Goal: Task Accomplishment & Management: Complete application form

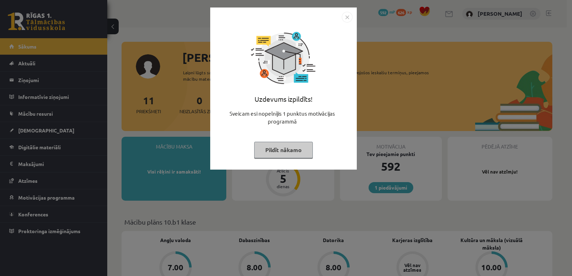
click at [347, 18] on img "Close" at bounding box center [347, 17] width 11 height 11
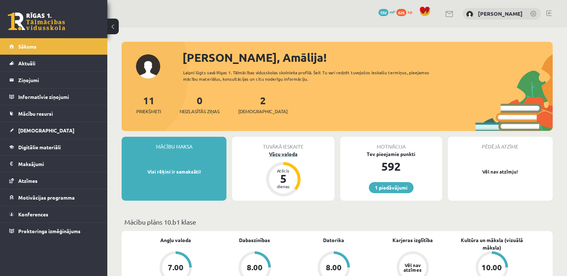
click at [287, 155] on div "Vācu valoda" at bounding box center [283, 155] width 102 height 8
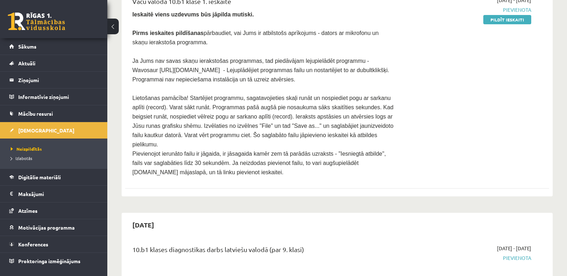
scroll to position [393, 0]
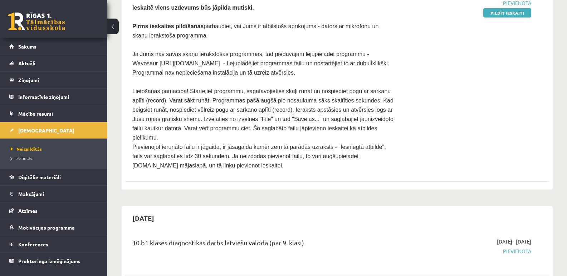
click at [386, 87] on p "Lietošanas pamācība! Startējiet programmu, sagatavojieties skaļi runāt un nospi…" at bounding box center [263, 115] width 262 height 56
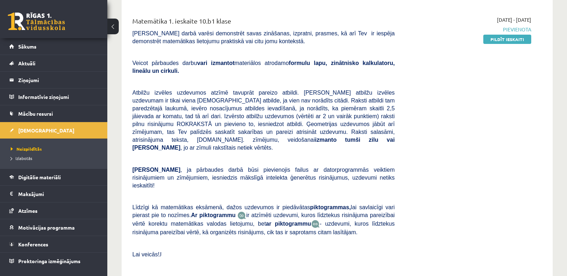
scroll to position [72, 0]
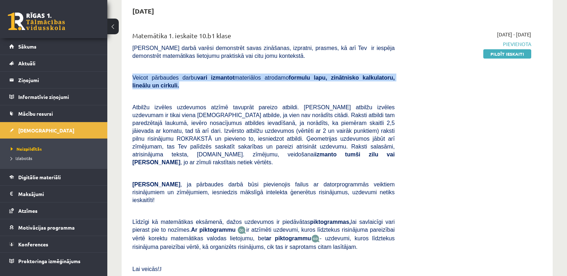
drag, startPoint x: 152, startPoint y: 88, endPoint x: 122, endPoint y: 78, distance: 31.3
click at [122, 78] on div "2025-10-15 Matemātika 1. ieskaite 10.b1 klase Pārbaudes darbā varēsi demonstrēt…" at bounding box center [337, 255] width 431 height 513
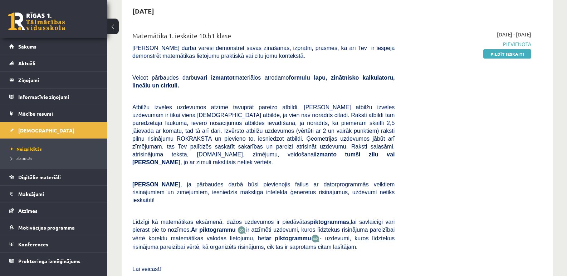
click at [217, 92] on div "Matemātika 1. ieskaite 10.b1 klase Pārbaudes darbā varēsi demonstrēt savas zinā…" at bounding box center [263, 159] width 273 height 257
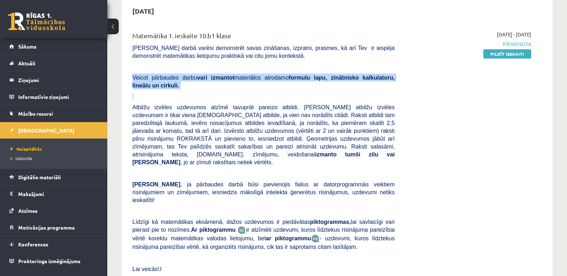
drag, startPoint x: 162, startPoint y: 90, endPoint x: 128, endPoint y: 74, distance: 38.1
click at [128, 74] on div "Matemātika 1. ieskaite 10.b1 klase Pārbaudes darbā varēsi demonstrēt savas zinā…" at bounding box center [263, 159] width 273 height 257
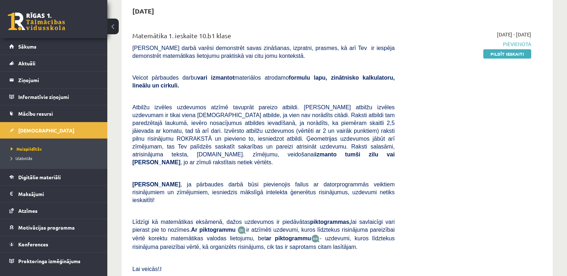
click at [440, 152] on div "2025-10-01 - 2025-10-15 Pievienota Pildīt ieskaiti" at bounding box center [468, 159] width 137 height 257
drag, startPoint x: 266, startPoint y: 108, endPoint x: 127, endPoint y: 108, distance: 139.4
click at [127, 108] on div "Matemātika 1. ieskaite 10.b1 klase Pārbaudes darbā varēsi demonstrēt savas zinā…" at bounding box center [337, 160] width 424 height 272
drag, startPoint x: 143, startPoint y: 116, endPoint x: 219, endPoint y: 113, distance: 75.8
click at [219, 113] on span "Atbilžu izvēles uzdevumos atzīmē tavuprāt pareizo atbildi. Katram atbilžu izvēl…" at bounding box center [263, 134] width 262 height 61
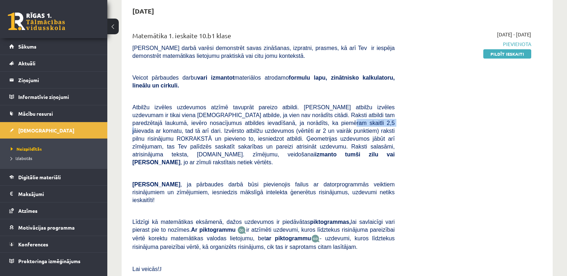
drag, startPoint x: 292, startPoint y: 123, endPoint x: 248, endPoint y: 123, distance: 43.6
click at [248, 123] on span "Atbilžu izvēles uzdevumos atzīmē tavuprāt pareizo atbildi. Katram atbilžu izvēl…" at bounding box center [263, 134] width 262 height 61
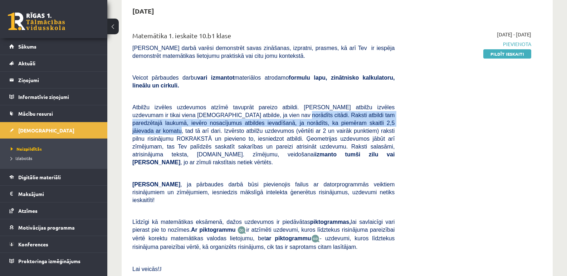
drag, startPoint x: 328, startPoint y: 123, endPoint x: 227, endPoint y: 119, distance: 100.9
click at [227, 119] on p "Atbilžu izvēles uzdevumos atzīmē tavuprāt pareizo atbildi. Katram atbilžu izvēl…" at bounding box center [263, 134] width 262 height 63
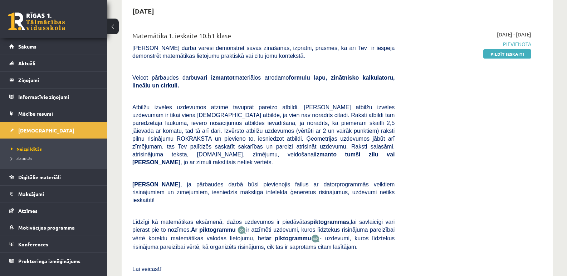
click at [447, 163] on div "2025-10-01 - 2025-10-15 Pievienota Pildīt ieskaiti" at bounding box center [468, 159] width 137 height 257
drag, startPoint x: 307, startPoint y: 131, endPoint x: 277, endPoint y: 134, distance: 29.4
click at [277, 134] on span "Atbilžu izvēles uzdevumos atzīmē tavuprāt pareizo atbildi. Katram atbilžu izvēl…" at bounding box center [263, 134] width 262 height 61
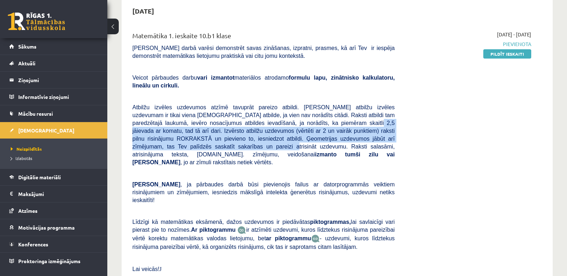
drag, startPoint x: 397, startPoint y: 141, endPoint x: 277, endPoint y: 126, distance: 121.5
click at [277, 126] on div "Matemātika 1. ieskaite 10.b1 klase Pārbaudes darbā varēsi demonstrēt savas zinā…" at bounding box center [263, 159] width 273 height 257
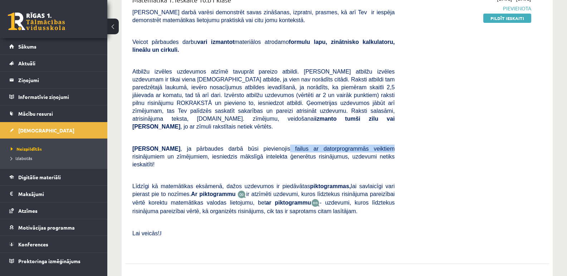
drag, startPoint x: 240, startPoint y: 142, endPoint x: 323, endPoint y: 138, distance: 83.4
click at [323, 146] on span ", ja pārbaudes darbā būsi pievienojis failus ar datorprogrammās veiktiem risinā…" at bounding box center [263, 157] width 262 height 22
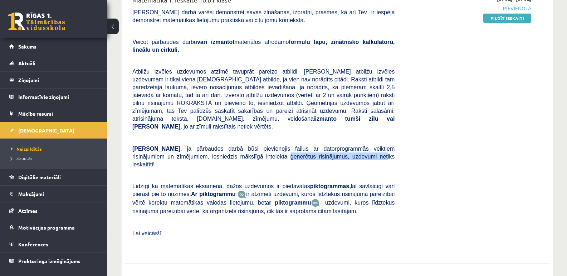
drag, startPoint x: 199, startPoint y: 146, endPoint x: 284, endPoint y: 151, distance: 84.5
click at [284, 151] on span ", ja pārbaudes darbā būsi pievienojis failus ar datorprogrammās veiktiem risinā…" at bounding box center [263, 157] width 262 height 22
click at [328, 154] on div "Matemātika 1. ieskaite 10.b1 klase Pārbaudes darbā varēsi demonstrēt savas zinā…" at bounding box center [263, 123] width 273 height 257
click at [322, 150] on p "Ņem vērā , ja pārbaudes darbā būsi pievienojis failus ar datorprogrammās veikti…" at bounding box center [263, 157] width 262 height 24
drag, startPoint x: 286, startPoint y: 168, endPoint x: 311, endPoint y: 168, distance: 24.7
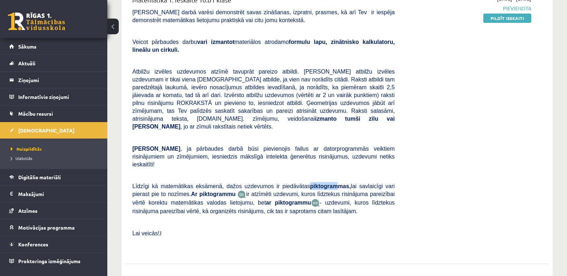
click at [311, 183] on span "Līdzīgi kā matemātikas eksāmenā, dažos uzdevumos ir piedāvātas piktogrammas, la…" at bounding box center [263, 190] width 262 height 14
click at [323, 193] on p "Līdzīgi kā matemātikas eksāmenā, dažos uzdevumos ir piedāvātas piktogrammas, la…" at bounding box center [263, 198] width 262 height 33
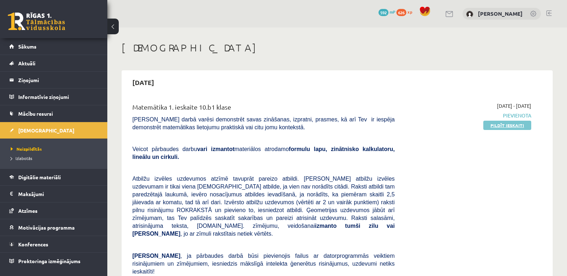
click at [521, 125] on link "Pildīt ieskaiti" at bounding box center [507, 125] width 48 height 9
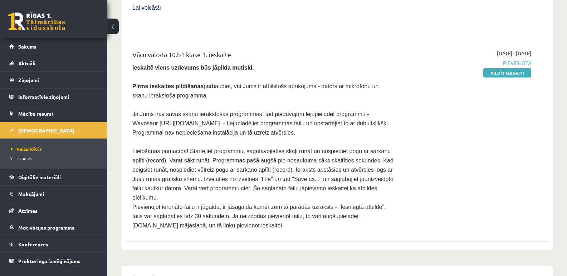
scroll to position [322, 0]
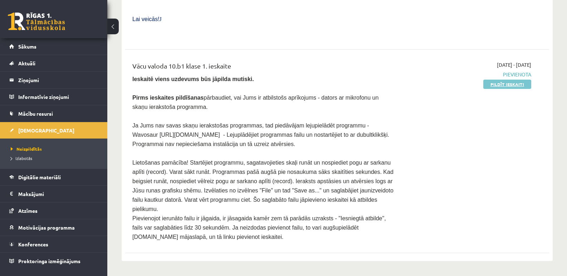
click at [524, 80] on link "Pildīt ieskaiti" at bounding box center [507, 84] width 48 height 9
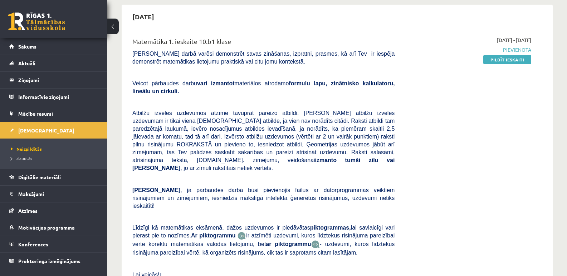
scroll to position [0, 0]
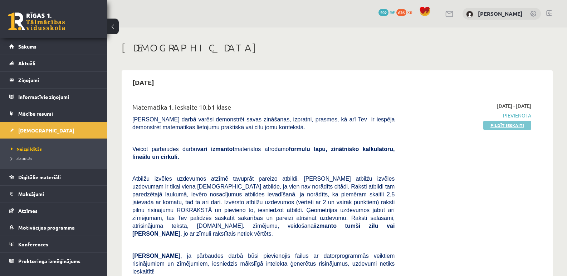
click at [508, 126] on link "Pildīt ieskaiti" at bounding box center [507, 125] width 48 height 9
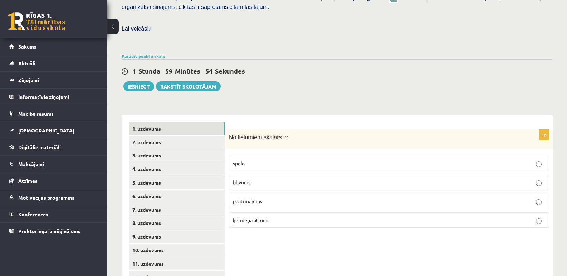
scroll to position [230, 0]
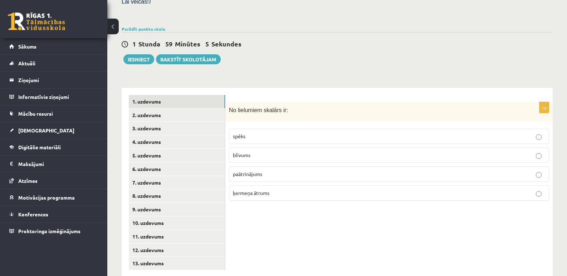
drag, startPoint x: 363, startPoint y: 240, endPoint x: 367, endPoint y: 237, distance: 4.7
click at [363, 240] on div "1p No lielumiem skalārs ir: spēks blīvums paātrinājums ķermeņa ātrums" at bounding box center [388, 183] width 327 height 190
click at [151, 109] on link "2. uzdevums" at bounding box center [177, 115] width 96 height 13
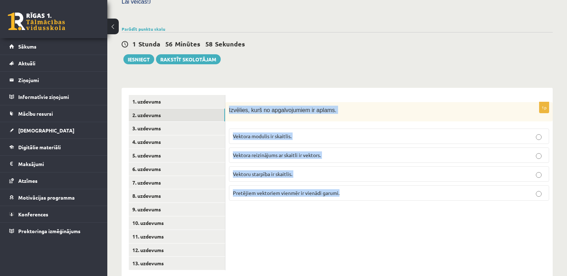
drag, startPoint x: 228, startPoint y: 94, endPoint x: 340, endPoint y: 174, distance: 136.9
click at [340, 174] on div "1p Izvēlies, kurš no apgalvojumiem ir aplams. Vektora modulis ir skaitlis. Vekt…" at bounding box center [388, 154] width 327 height 105
copy div "Izvēlies, kurš no apgalvojumiem ir aplams. Vektora modulis ir skaitlis. Vektora…"
click at [321, 210] on div "1p Izvēlies, kurš no apgalvojumiem ir aplams. Vektora modulis ir skaitlis. Vekt…" at bounding box center [388, 183] width 327 height 190
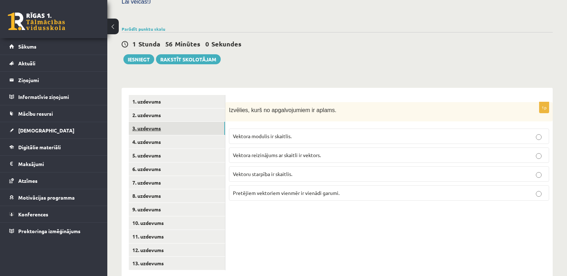
click at [146, 122] on link "3. uzdevums" at bounding box center [177, 128] width 96 height 13
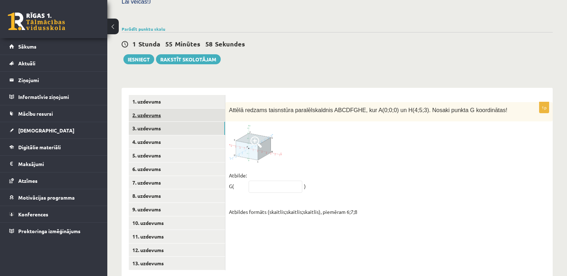
click at [153, 109] on link "2. uzdevums" at bounding box center [177, 115] width 96 height 13
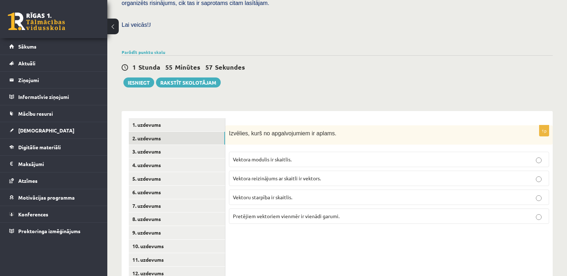
scroll to position [194, 0]
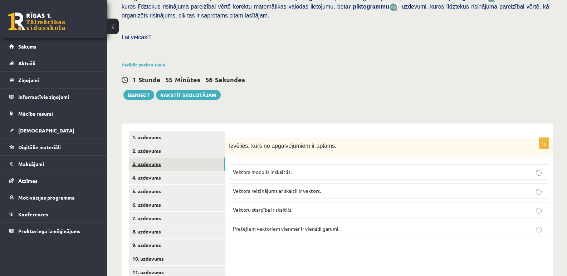
click at [152, 158] on link "3. uzdevums" at bounding box center [177, 164] width 96 height 13
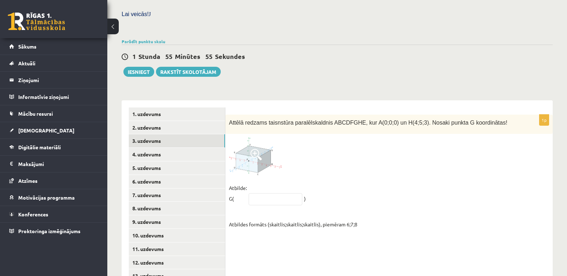
scroll to position [230, 0]
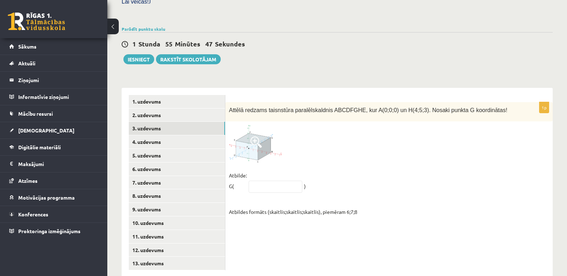
click at [260, 133] on img at bounding box center [256, 144] width 54 height 38
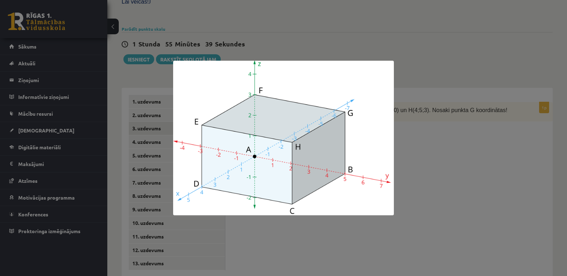
click at [490, 49] on div at bounding box center [283, 138] width 567 height 276
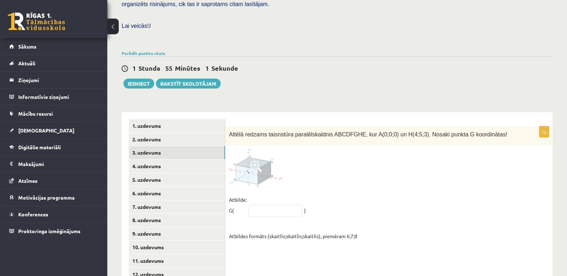
scroll to position [194, 0]
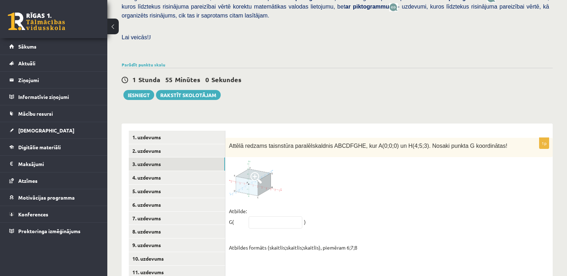
click at [248, 163] on img at bounding box center [256, 180] width 54 height 38
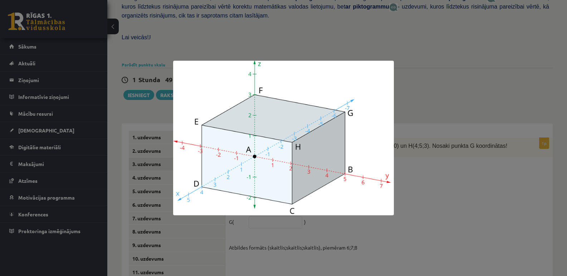
click at [332, 83] on img at bounding box center [283, 138] width 221 height 155
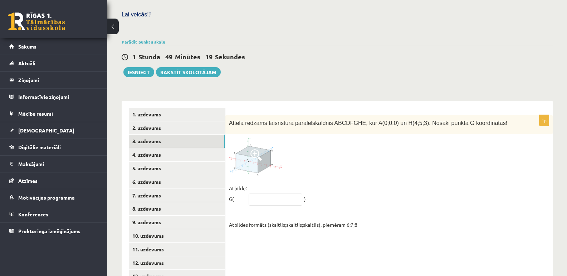
scroll to position [230, 0]
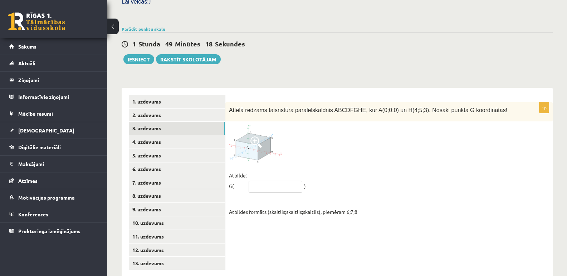
click at [265, 181] on input "text" at bounding box center [275, 187] width 54 height 12
type input "*****"
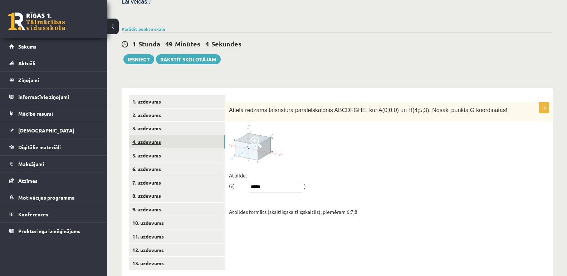
click at [148, 135] on link "4. uzdevums" at bounding box center [177, 141] width 96 height 13
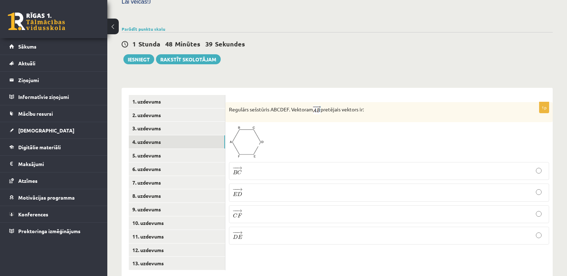
click at [247, 127] on img at bounding box center [246, 142] width 35 height 33
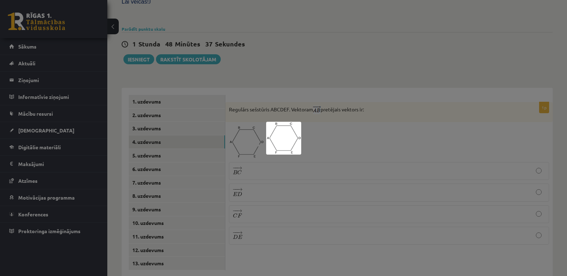
click at [278, 134] on img at bounding box center [283, 138] width 35 height 33
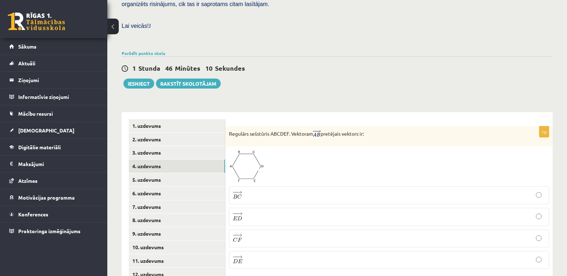
scroll to position [194, 0]
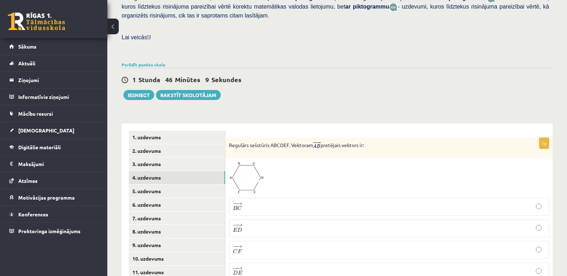
click at [535, 267] on p "− − → D E D E →" at bounding box center [389, 272] width 312 height 10
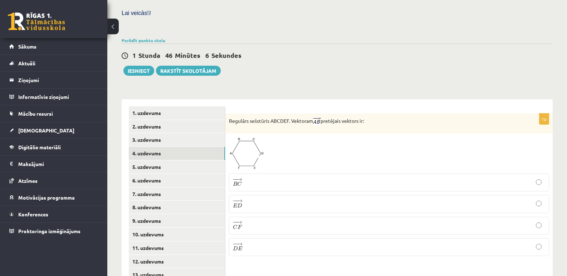
scroll to position [230, 0]
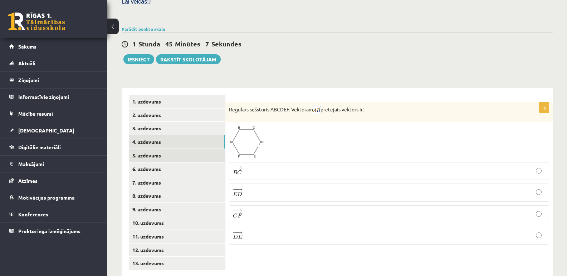
click at [152, 149] on link "5. uzdevums" at bounding box center [177, 155] width 96 height 13
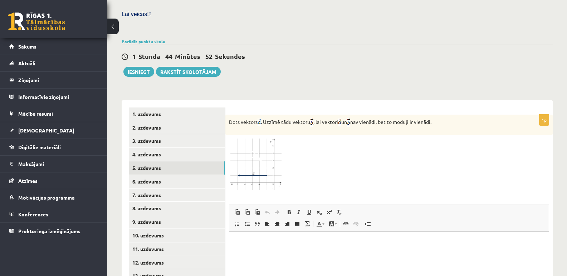
scroll to position [230, 0]
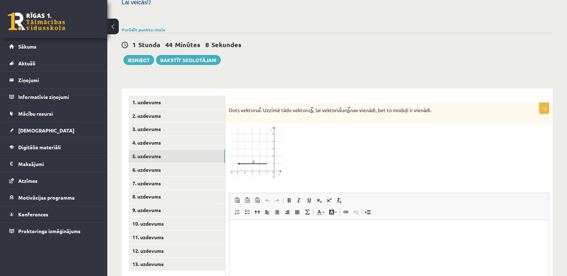
click at [260, 142] on img at bounding box center [256, 153] width 54 height 52
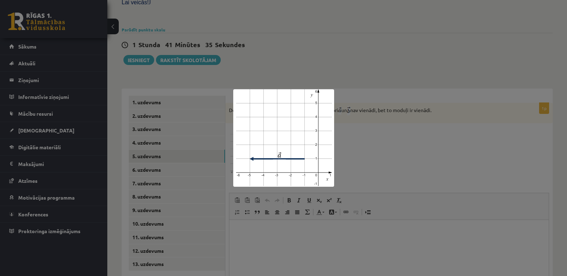
click at [367, 47] on div at bounding box center [283, 138] width 567 height 276
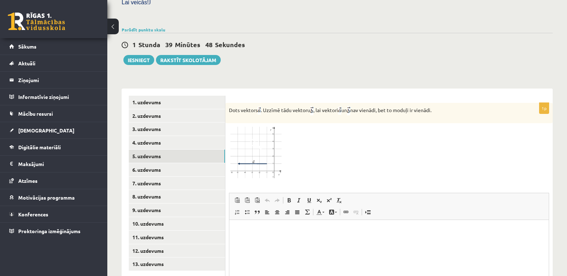
click at [254, 138] on img at bounding box center [256, 153] width 54 height 52
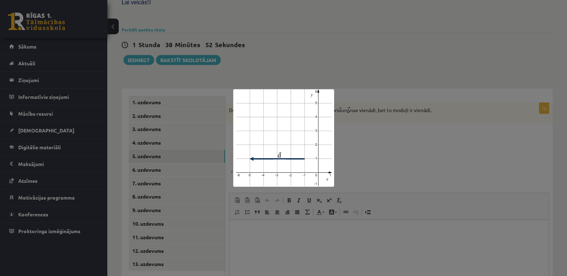
click at [379, 39] on div at bounding box center [283, 138] width 567 height 276
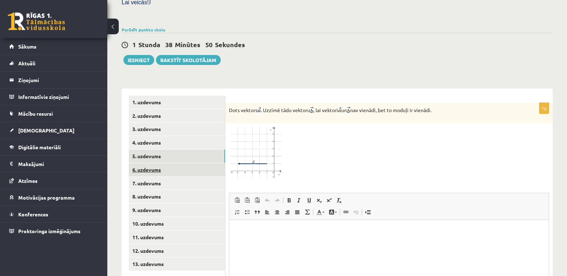
click at [148, 163] on link "6. uzdevums" at bounding box center [177, 169] width 96 height 13
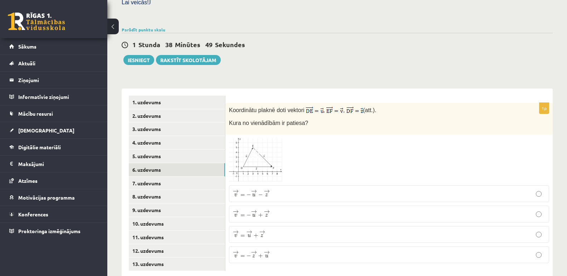
scroll to position [231, 0]
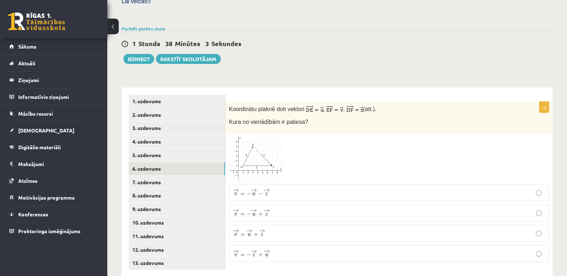
click at [260, 149] on span at bounding box center [255, 154] width 11 height 11
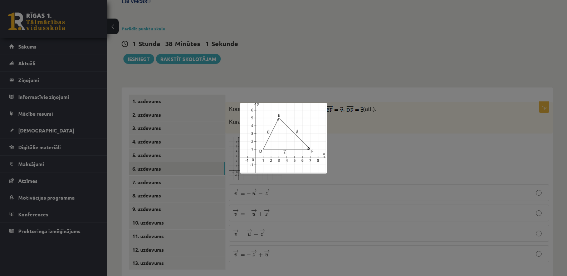
click at [287, 144] on img at bounding box center [283, 138] width 87 height 71
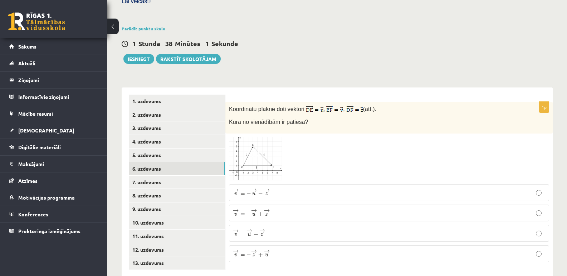
click at [257, 146] on img at bounding box center [256, 159] width 54 height 44
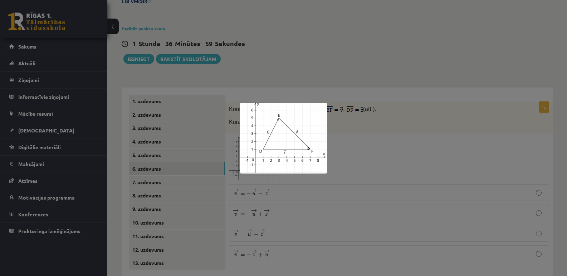
click at [460, 124] on div at bounding box center [283, 138] width 567 height 276
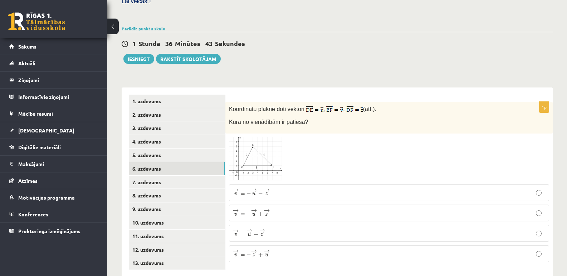
click at [262, 147] on img at bounding box center [256, 159] width 54 height 44
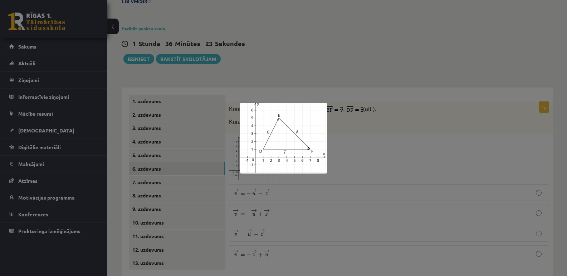
click at [284, 133] on img at bounding box center [283, 138] width 87 height 71
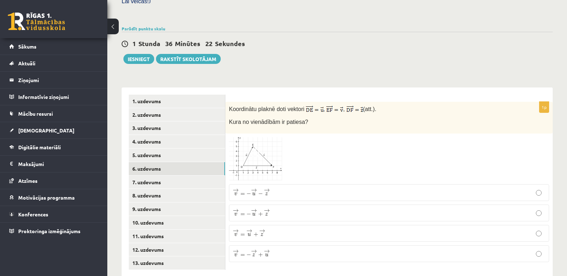
click at [267, 142] on img at bounding box center [256, 159] width 54 height 44
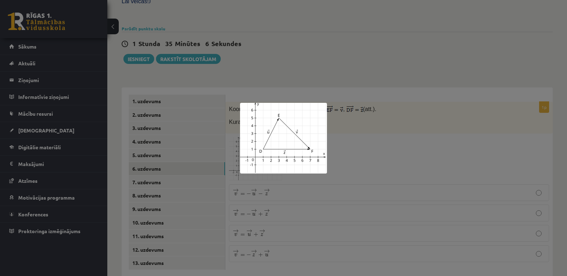
click at [271, 251] on div at bounding box center [283, 138] width 567 height 276
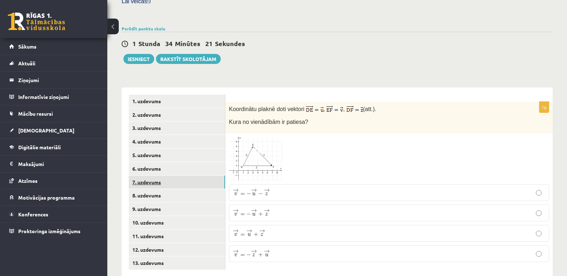
click at [144, 176] on link "7. uzdevums" at bounding box center [177, 182] width 96 height 13
click at [272, 143] on img at bounding box center [256, 157] width 54 height 39
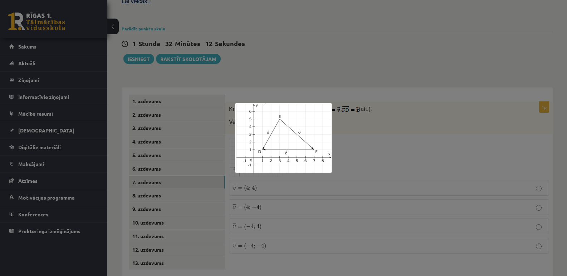
click at [265, 249] on div at bounding box center [283, 138] width 567 height 276
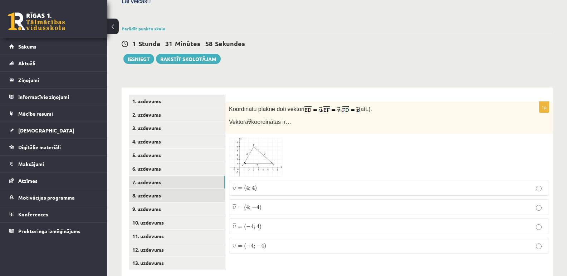
click at [155, 189] on link "8. uzdevums" at bounding box center [177, 195] width 96 height 13
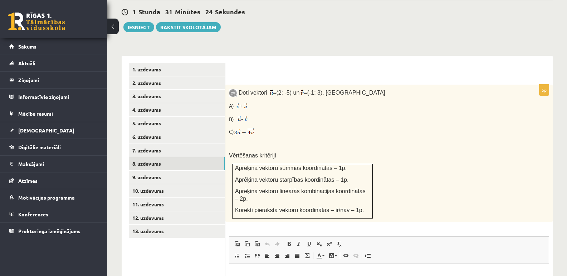
scroll to position [227, 0]
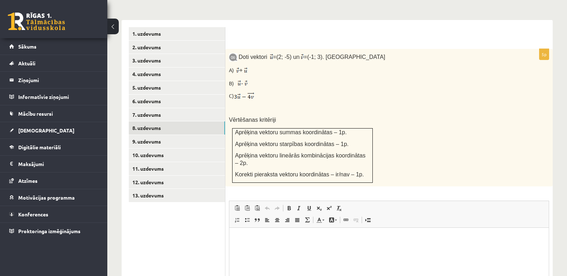
click at [277, 247] on html at bounding box center [388, 239] width 319 height 22
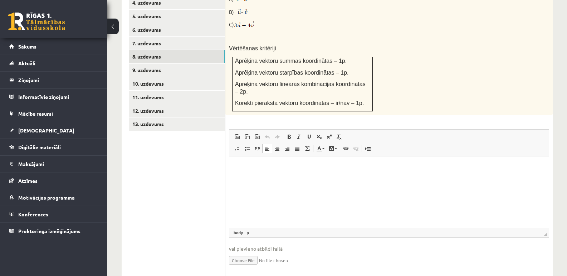
click at [246, 253] on input "file" at bounding box center [389, 260] width 320 height 15
click at [135, 162] on ul "1. uzdevums 2. uzdevums 3. uzdevums 4. uzdevums 5. uzdevums 6. uzdevums 7. uzde…" at bounding box center [177, 117] width 97 height 322
click at [242, 253] on input "file" at bounding box center [389, 260] width 320 height 15
type input "**********"
click at [153, 64] on link "9. uzdevums" at bounding box center [177, 70] width 96 height 13
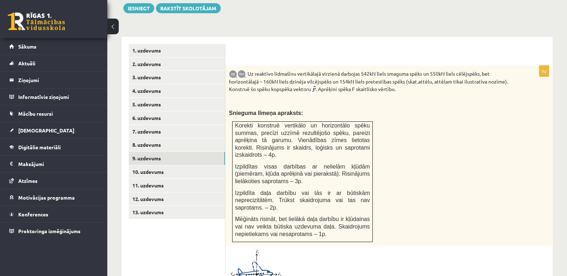
scroll to position [298, 0]
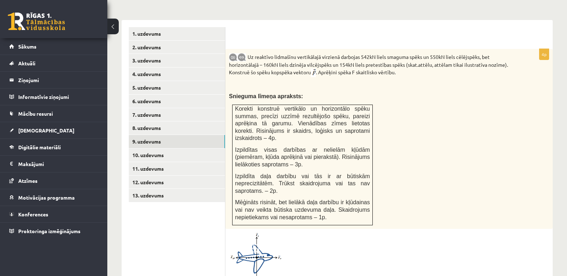
click at [258, 244] on span at bounding box center [255, 249] width 11 height 11
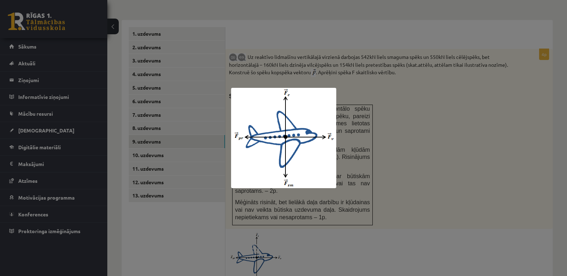
click at [467, 130] on div at bounding box center [283, 138] width 567 height 276
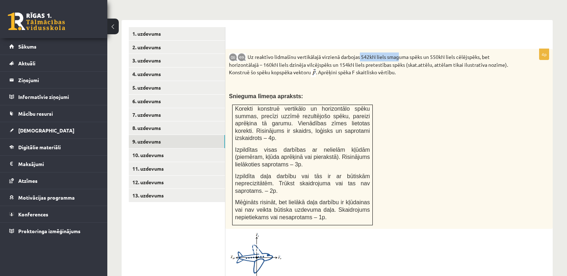
drag, startPoint x: 359, startPoint y: 39, endPoint x: 400, endPoint y: 40, distance: 40.4
click at [400, 53] on p "Uz reaktīvo lidmašīnu vertikālajā virzienā darbojas 542kN liels smaguma spēks u…" at bounding box center [371, 65] width 284 height 25
drag, startPoint x: 265, startPoint y: 51, endPoint x: 327, endPoint y: 51, distance: 61.8
click at [327, 53] on p "Uz reaktīvo lidmašīnu vertikālajā virzienā darbojas 542kN liels smaguma spēks u…" at bounding box center [371, 65] width 284 height 25
drag, startPoint x: 390, startPoint y: 98, endPoint x: 341, endPoint y: 58, distance: 63.2
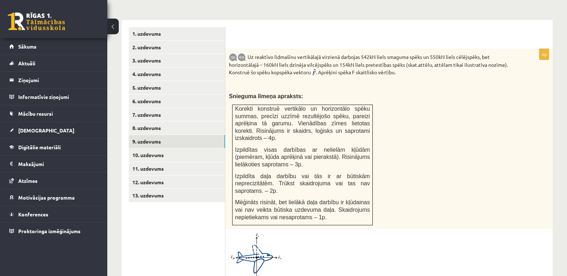
click at [390, 99] on div "Uz reaktīvo lidmašīnu vertikālajā virzienā darbojas 542kN liels smaguma spēks u…" at bounding box center [388, 139] width 327 height 180
drag, startPoint x: 336, startPoint y: 49, endPoint x: 382, endPoint y: 48, distance: 45.8
click at [382, 53] on p "Uz reaktīvo lidmašīnu vertikālajā virzienā darbojas 542kN liels smaguma spēks u…" at bounding box center [371, 65] width 284 height 25
click at [471, 141] on div "Uz reaktīvo lidmašīnu vertikālajā virzienā darbojas 542kN liels smaguma spēks u…" at bounding box center [388, 139] width 327 height 180
click at [251, 244] on span at bounding box center [255, 249] width 11 height 11
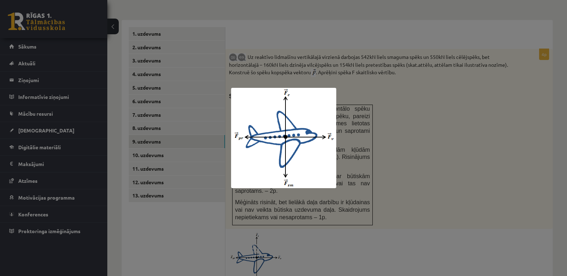
click at [341, 256] on div at bounding box center [283, 138] width 567 height 276
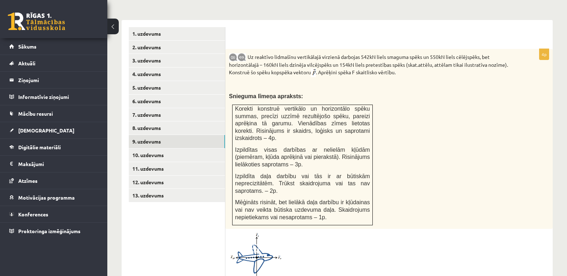
click at [250, 236] on img at bounding box center [256, 258] width 54 height 51
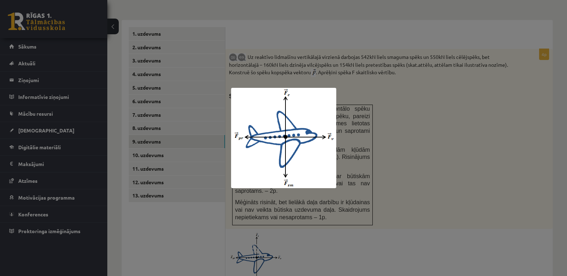
click at [292, 241] on div at bounding box center [283, 138] width 567 height 276
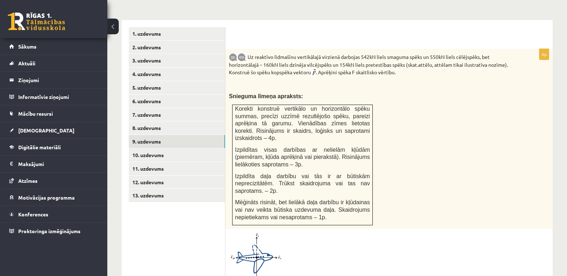
click at [277, 233] on img at bounding box center [256, 258] width 54 height 51
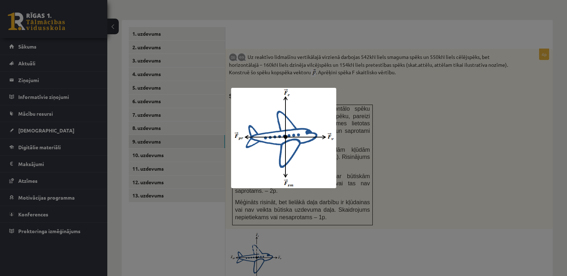
click at [333, 259] on div at bounding box center [283, 138] width 567 height 276
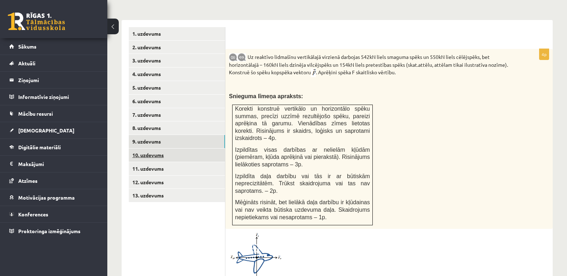
click at [153, 149] on link "10. uzdevums" at bounding box center [177, 155] width 96 height 13
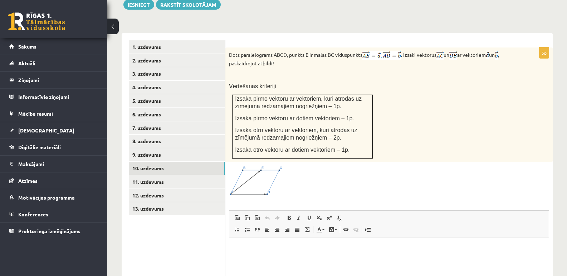
scroll to position [262, 0]
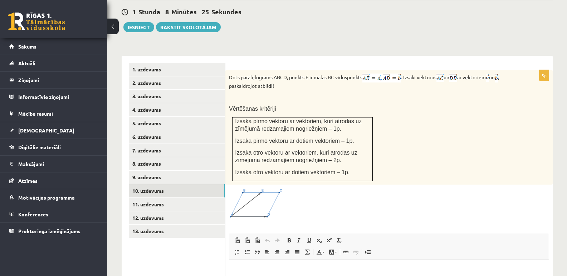
click at [255, 200] on span at bounding box center [255, 205] width 11 height 11
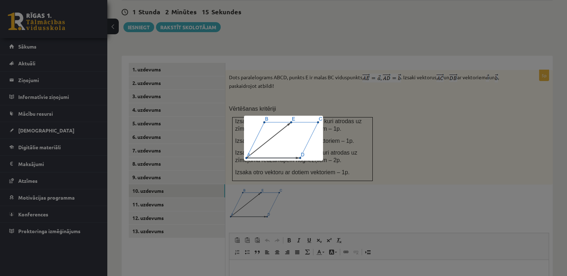
click at [444, 127] on div at bounding box center [283, 138] width 567 height 276
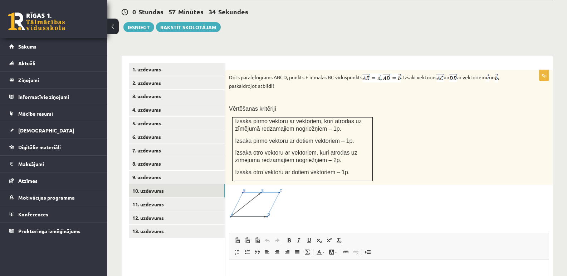
click at [253, 188] on img at bounding box center [256, 203] width 54 height 31
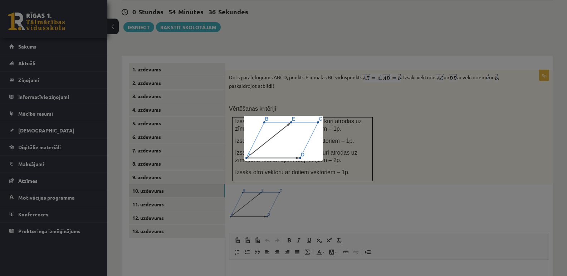
click at [444, 118] on div at bounding box center [283, 138] width 567 height 276
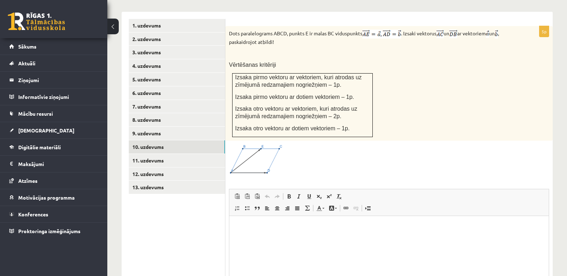
scroll to position [376, 0]
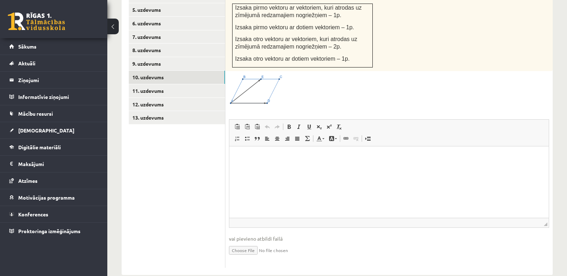
click at [248, 243] on input "file" at bounding box center [389, 250] width 320 height 15
type input "**********"
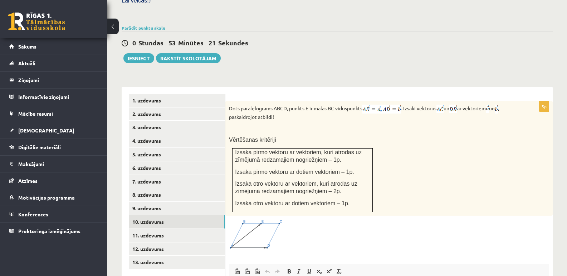
scroll to position [269, 0]
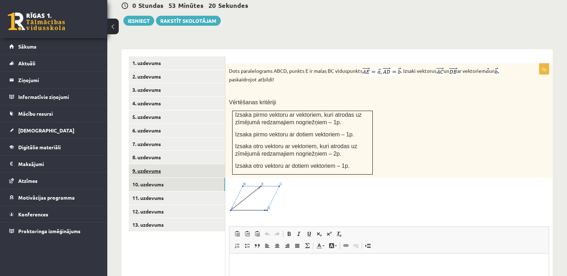
click at [149, 164] on link "9. uzdevums" at bounding box center [177, 170] width 96 height 13
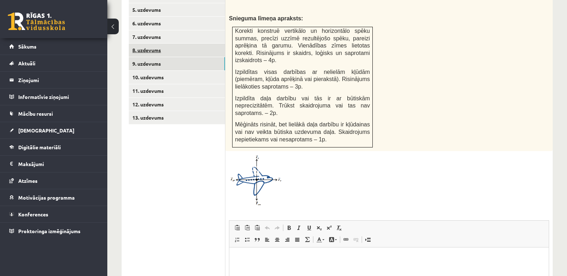
scroll to position [0, 0]
click at [146, 44] on link "8. uzdevums" at bounding box center [177, 50] width 96 height 13
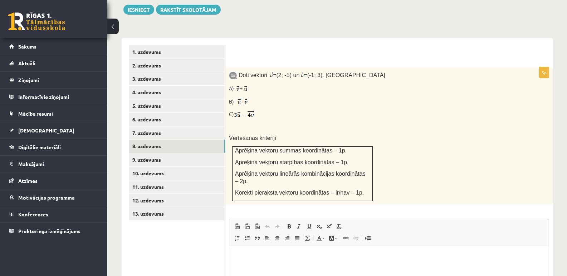
scroll to position [340, 0]
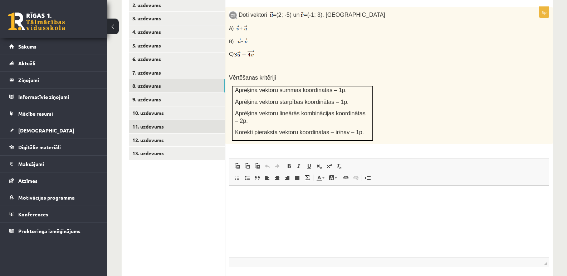
click at [153, 120] on link "11. uzdevums" at bounding box center [177, 126] width 96 height 13
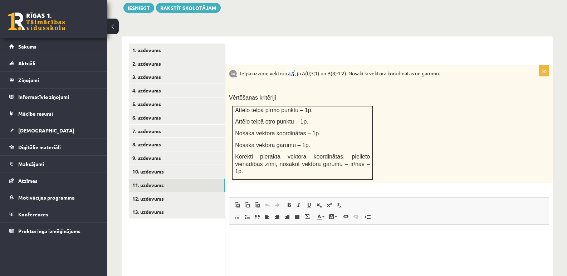
scroll to position [269, 0]
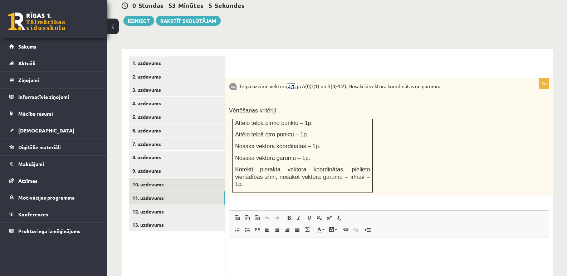
click at [153, 178] on link "10. uzdevums" at bounding box center [177, 184] width 96 height 13
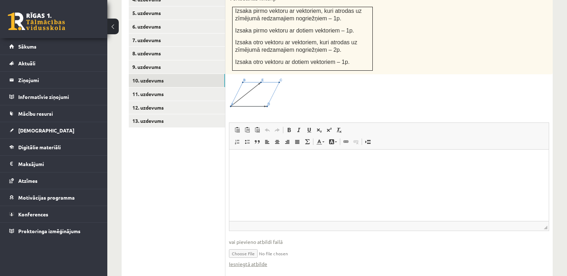
scroll to position [376, 0]
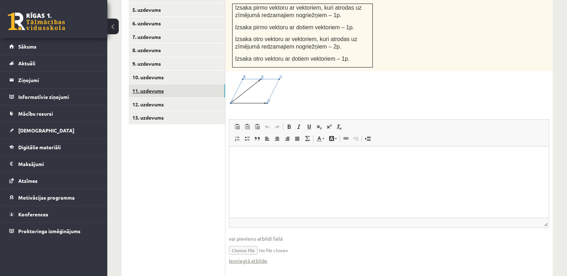
click at [153, 84] on link "11. uzdevums" at bounding box center [177, 90] width 96 height 13
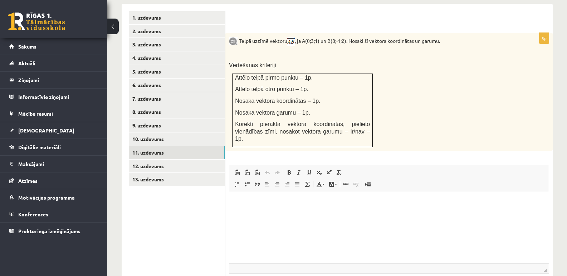
scroll to position [350, 0]
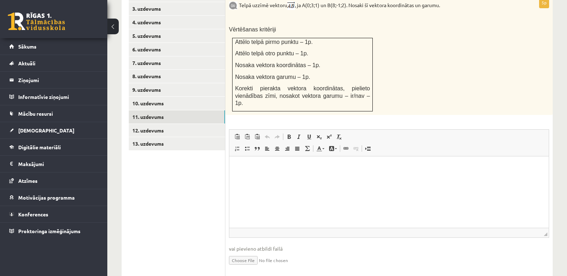
click at [246, 253] on input "file" at bounding box center [389, 260] width 320 height 15
type input "**********"
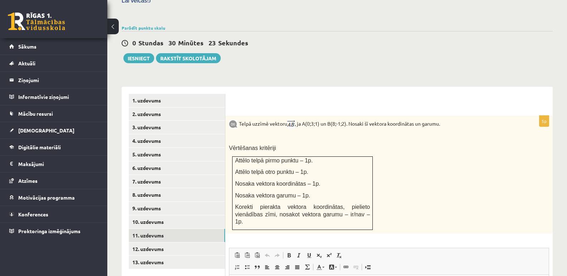
scroll to position [243, 0]
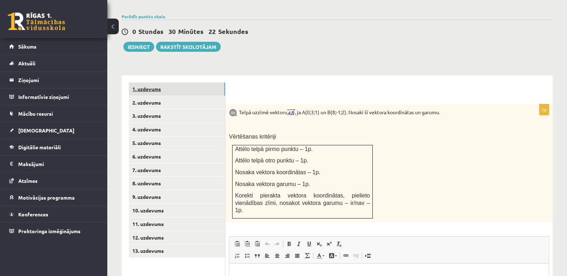
click at [149, 83] on link "1. uzdevums" at bounding box center [177, 89] width 96 height 13
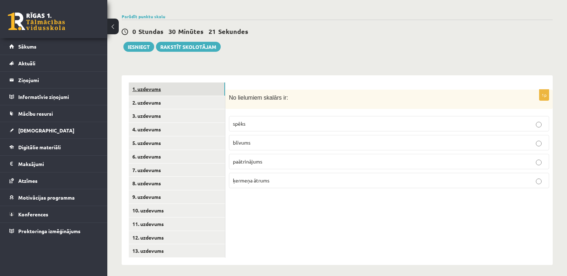
scroll to position [231, 0]
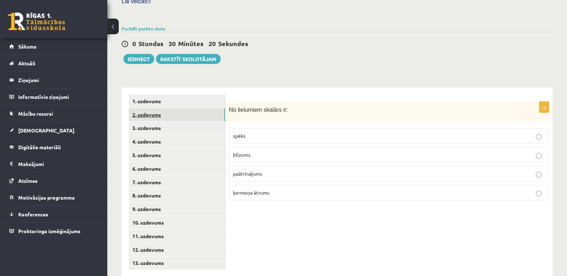
click at [151, 108] on link "2. uzdevums" at bounding box center [177, 114] width 96 height 13
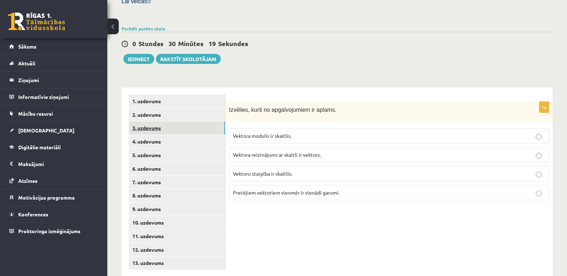
click at [148, 122] on link "3. uzdevums" at bounding box center [177, 128] width 96 height 13
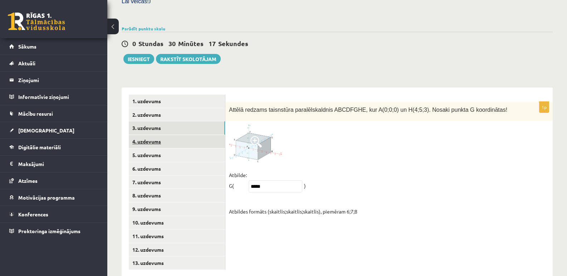
click at [149, 135] on link "4. uzdevums" at bounding box center [177, 141] width 96 height 13
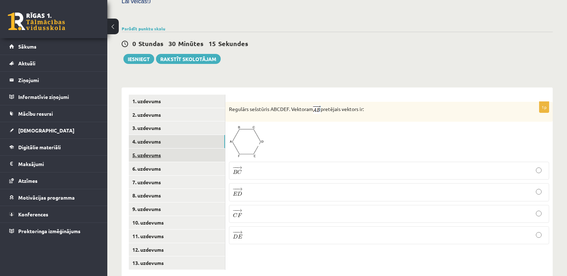
click at [148, 149] on link "5. uzdevums" at bounding box center [177, 155] width 96 height 13
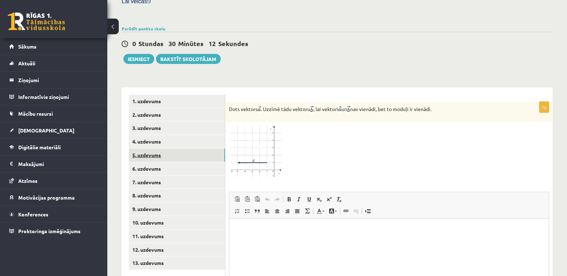
scroll to position [266, 0]
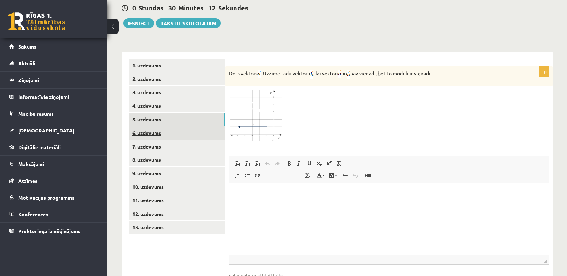
click at [147, 127] on link "6. uzdevums" at bounding box center [177, 133] width 96 height 13
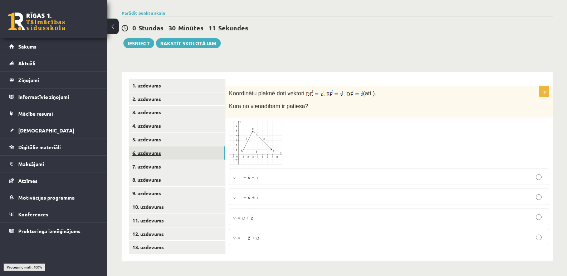
scroll to position [231, 0]
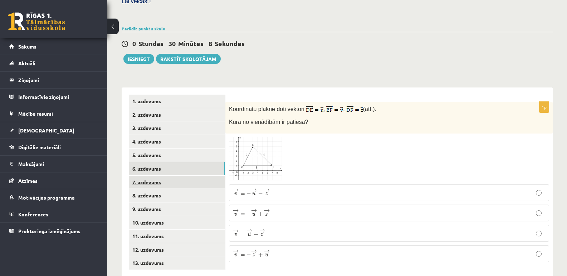
click at [150, 176] on link "7. uzdevums" at bounding box center [177, 182] width 96 height 13
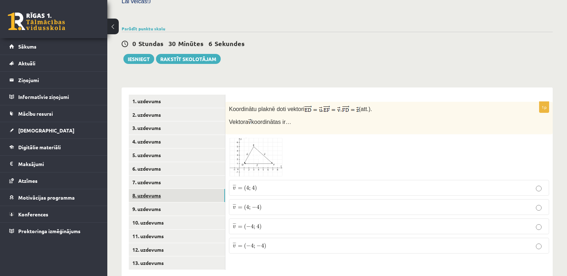
click at [148, 189] on link "8. uzdevums" at bounding box center [177, 195] width 96 height 13
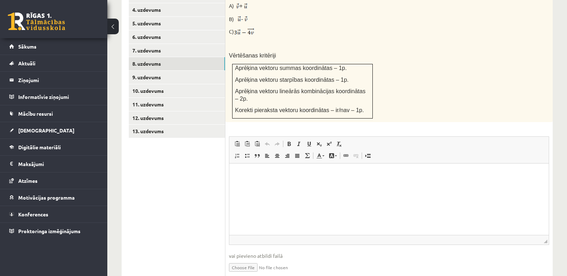
scroll to position [374, 0]
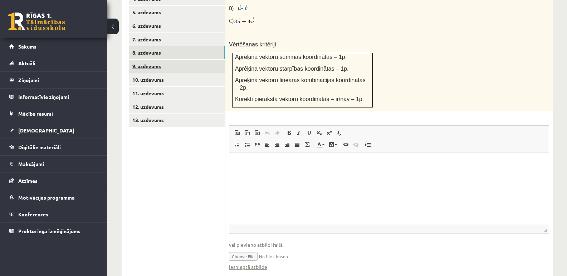
click at [152, 60] on link "9. uzdevums" at bounding box center [177, 66] width 96 height 13
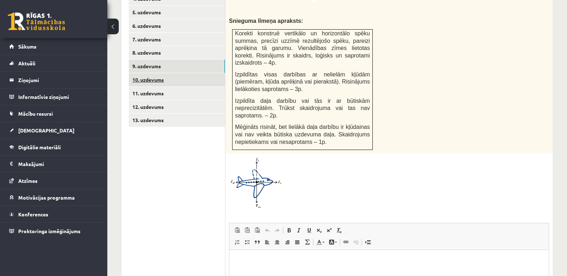
scroll to position [0, 0]
click at [150, 73] on link "10. uzdevums" at bounding box center [177, 79] width 96 height 13
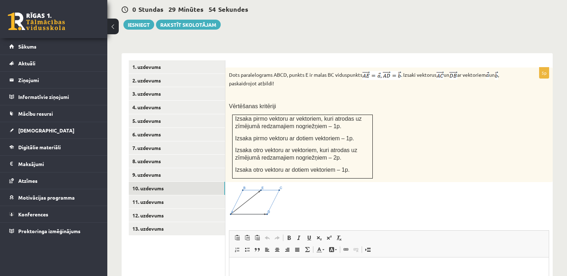
scroll to position [276, 0]
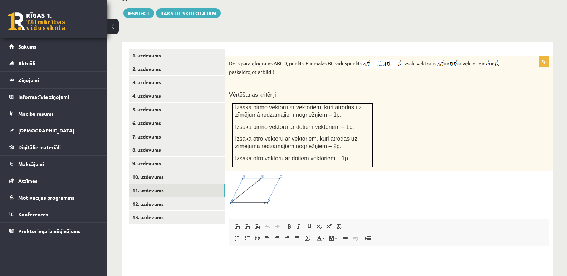
click at [152, 184] on link "11. uzdevums" at bounding box center [177, 190] width 96 height 13
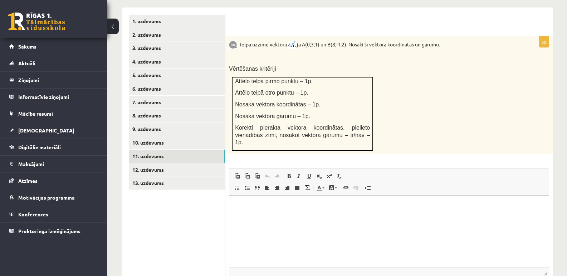
scroll to position [322, 0]
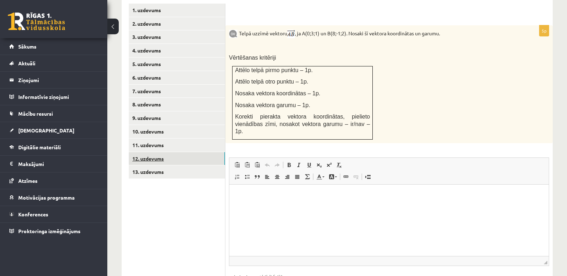
click at [152, 152] on link "12. uzdevums" at bounding box center [177, 158] width 96 height 13
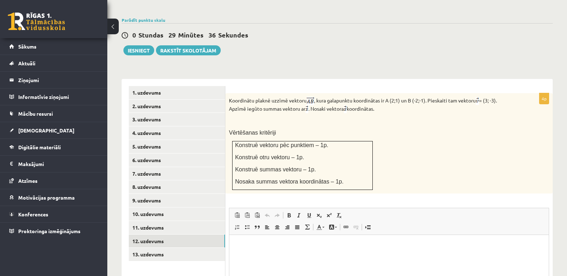
scroll to position [250, 0]
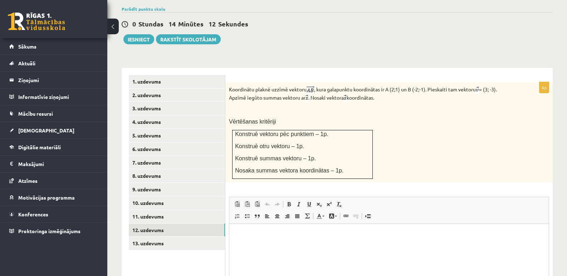
click at [464, 112] on div "Koordinātu plaknē uzzīmē vektoru , kura galapunktu koordinātas ir A (2;1) un B …" at bounding box center [388, 132] width 327 height 101
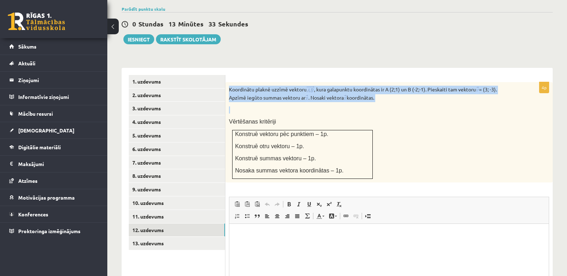
drag, startPoint x: 229, startPoint y: 74, endPoint x: 366, endPoint y: 90, distance: 137.8
click at [366, 90] on div "Koordinātu plaknē uzzīmē vektoru , kura galapunktu koordinātas ir A (2;1) un B …" at bounding box center [388, 132] width 327 height 101
copy div "Koordinātu plaknē uzzīmē vektoru , kura galapunktu koordinātas ir A (2;1) un B …"
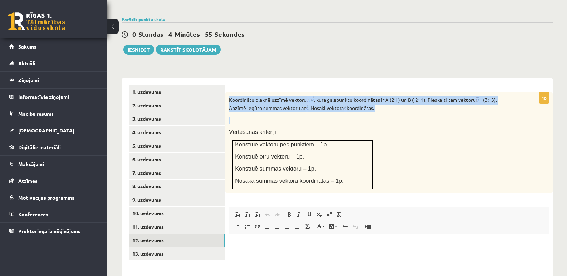
scroll to position [179, 0]
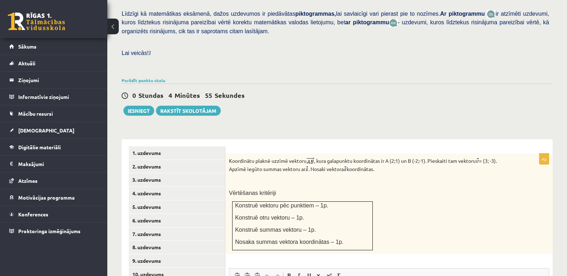
click at [465, 183] on div "Koordinātu plaknē uzzīmē vektoru , kura galapunktu koordinātas ir A (2;1) un B …" at bounding box center [388, 204] width 327 height 101
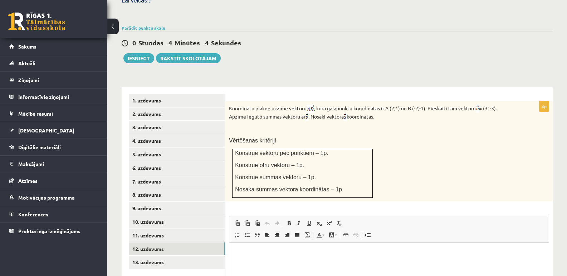
scroll to position [286, 0]
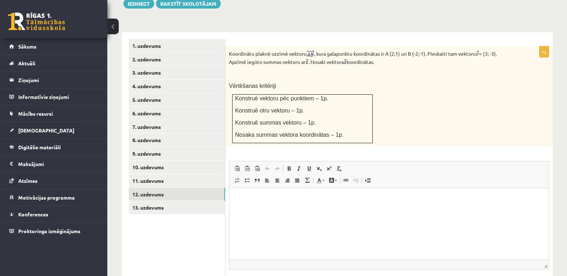
click at [278, 210] on html at bounding box center [388, 199] width 319 height 22
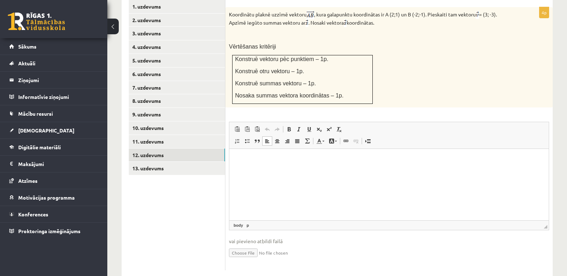
scroll to position [326, 0]
click at [245, 245] on input "file" at bounding box center [389, 252] width 320 height 15
type input "**********"
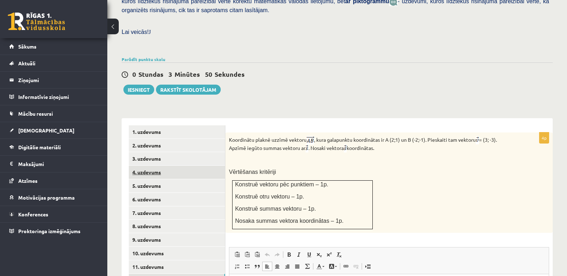
scroll to position [254, 0]
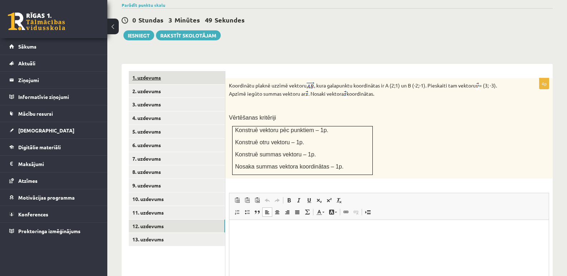
click at [156, 71] on link "1. uzdevums" at bounding box center [177, 77] width 96 height 13
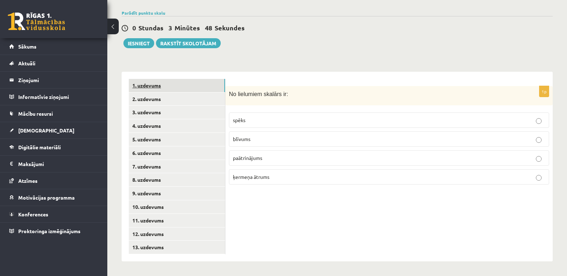
scroll to position [231, 0]
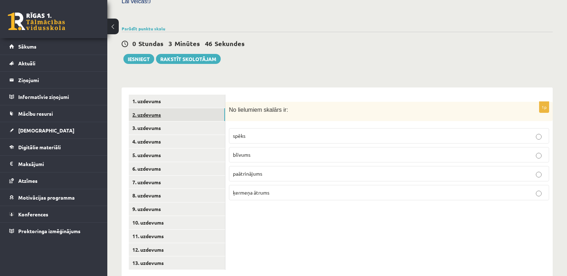
click at [151, 108] on link "2. uzdevums" at bounding box center [177, 114] width 96 height 13
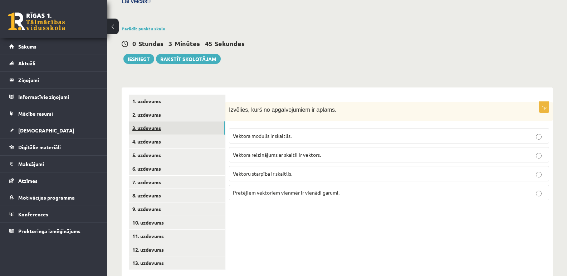
click at [155, 122] on link "3. uzdevums" at bounding box center [177, 128] width 96 height 13
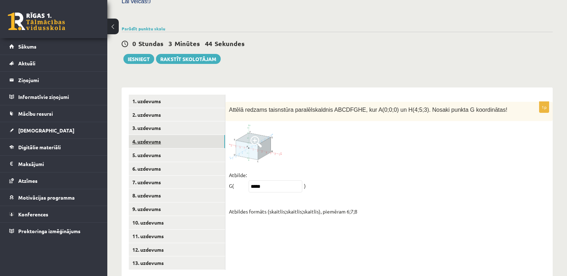
click at [152, 135] on link "4. uzdevums" at bounding box center [177, 141] width 96 height 13
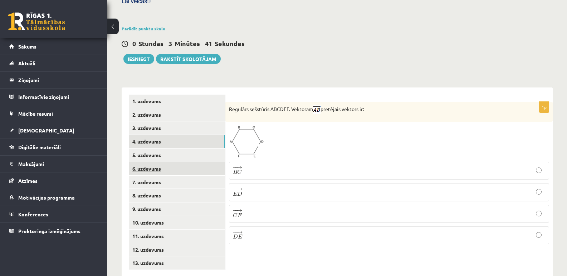
click at [150, 162] on link "6. uzdevums" at bounding box center [177, 168] width 96 height 13
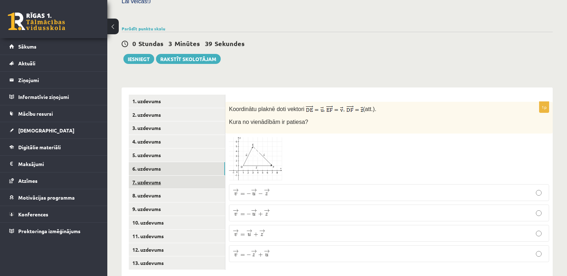
click at [150, 176] on link "7. uzdevums" at bounding box center [177, 182] width 96 height 13
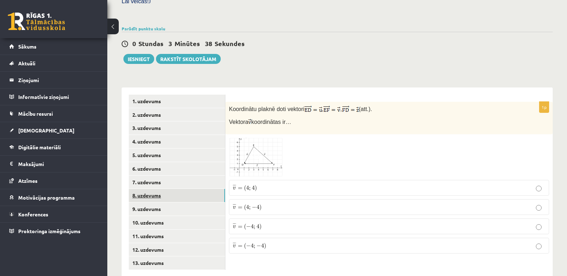
click at [154, 189] on link "8. uzdevums" at bounding box center [177, 195] width 96 height 13
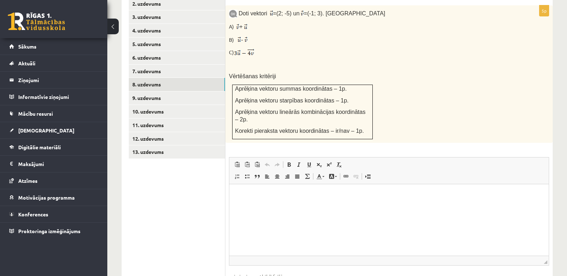
scroll to position [0, 0]
click at [149, 92] on link "9. uzdevums" at bounding box center [177, 98] width 96 height 13
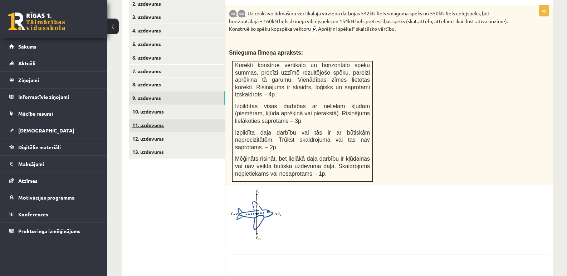
click at [156, 119] on link "11. uzdevums" at bounding box center [177, 125] width 96 height 13
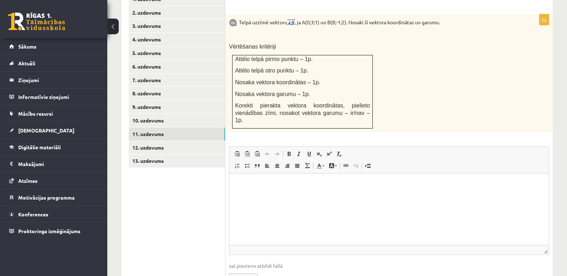
scroll to position [358, 0]
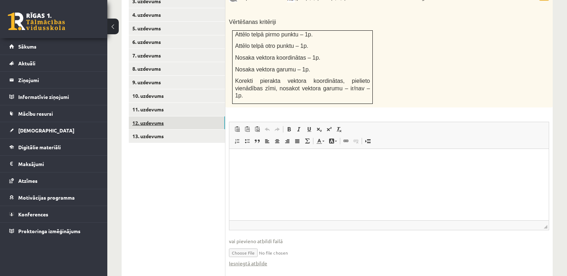
click at [156, 117] on link "12. uzdevums" at bounding box center [177, 123] width 96 height 13
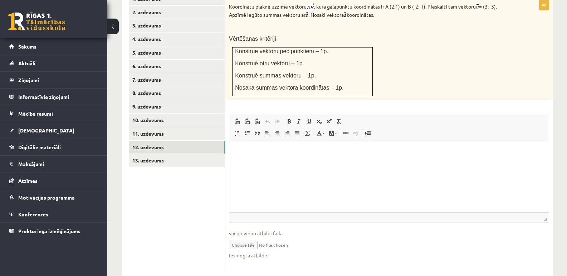
scroll to position [0, 0]
click at [156, 154] on link "13. uzdevums" at bounding box center [177, 160] width 96 height 13
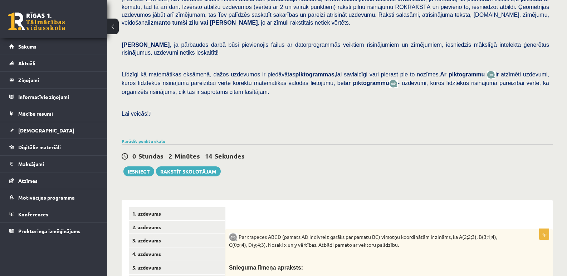
scroll to position [119, 0]
drag, startPoint x: 129, startPoint y: 151, endPoint x: 134, endPoint y: 164, distance: 14.1
click at [134, 164] on div "Matemātika 1. ieskaite 10.b1 klase , Amālija Gabrene (10.b1 klase) Pārbaudes da…" at bounding box center [336, 255] width 459 height 693
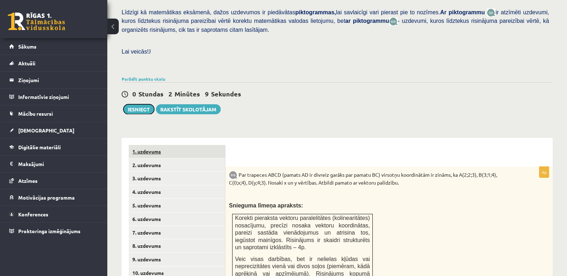
scroll to position [190, 0]
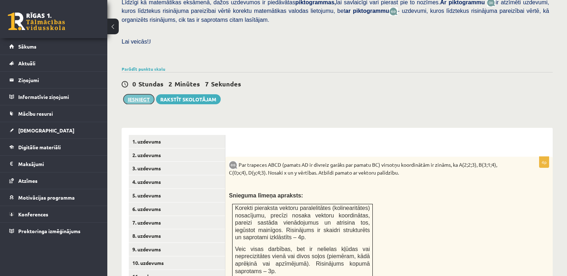
click at [142, 94] on button "Iesniegt" at bounding box center [138, 99] width 31 height 10
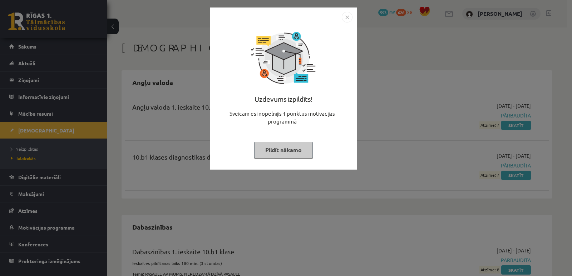
click at [345, 19] on img "Close" at bounding box center [347, 17] width 11 height 11
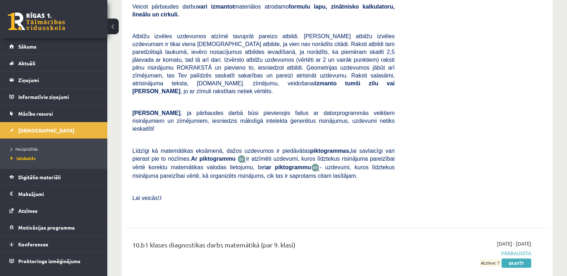
scroll to position [1081, 0]
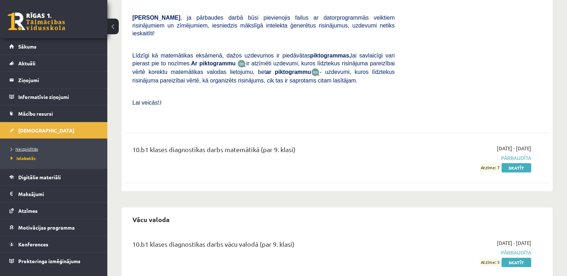
click at [33, 146] on link "Neizpildītās" at bounding box center [55, 149] width 89 height 6
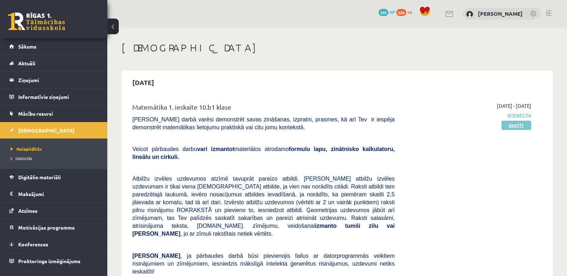
click at [513, 125] on link "Skatīt" at bounding box center [516, 125] width 30 height 9
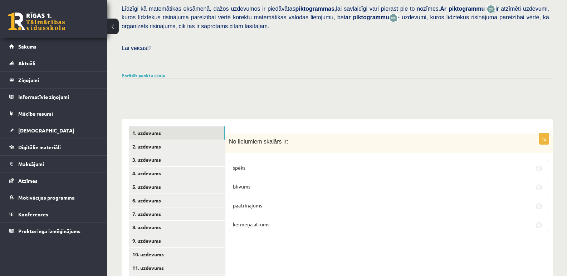
scroll to position [233, 0]
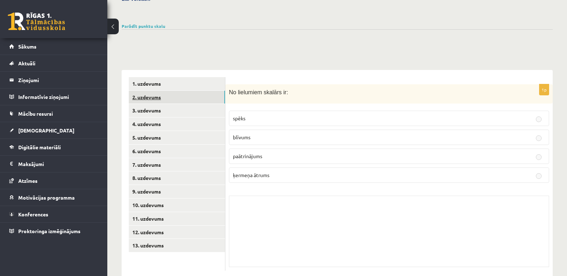
click at [150, 91] on link "2. uzdevums" at bounding box center [177, 97] width 96 height 13
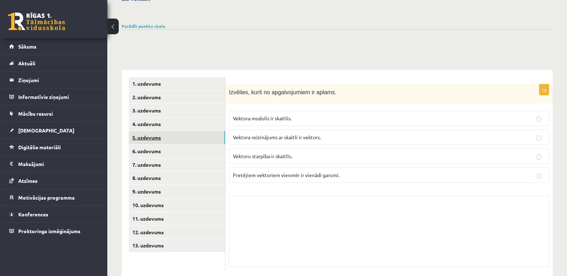
click at [149, 131] on link "5. uzdevums" at bounding box center [177, 137] width 96 height 13
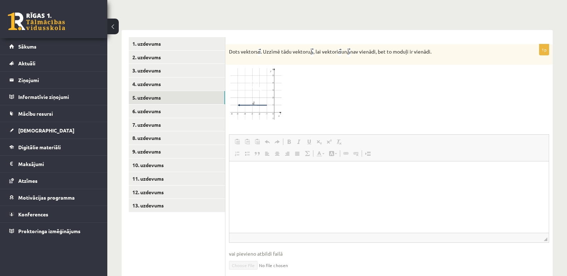
scroll to position [261, 0]
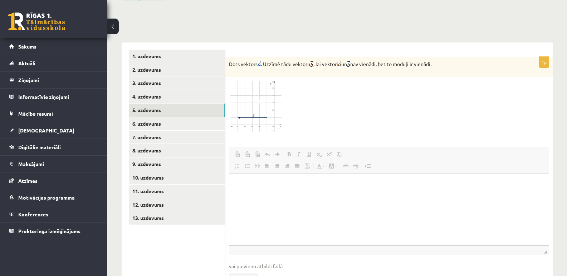
click at [258, 92] on img at bounding box center [256, 107] width 54 height 52
